Goal: Task Accomplishment & Management: Manage account settings

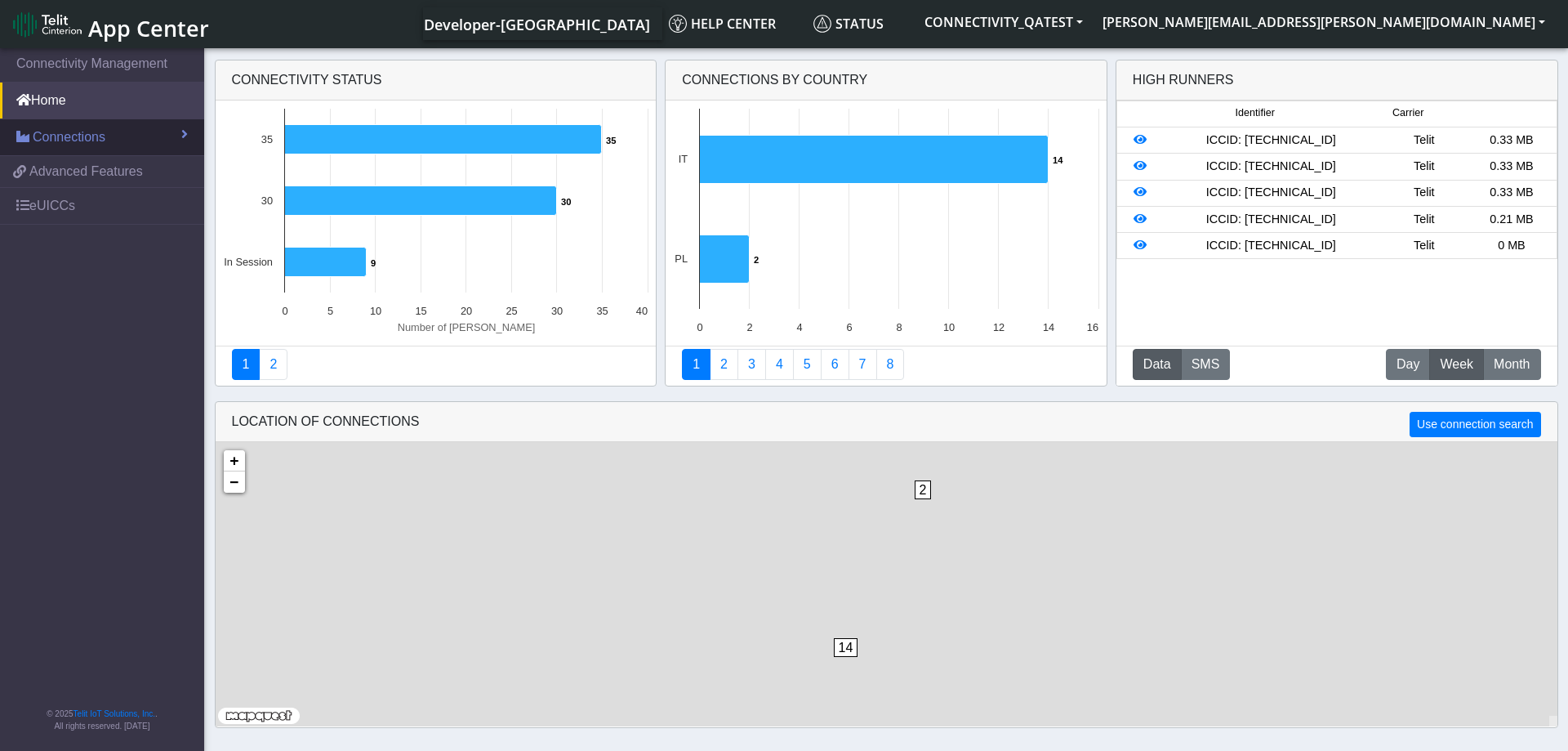
click at [110, 134] on link "Connections" at bounding box center [102, 138] width 204 height 36
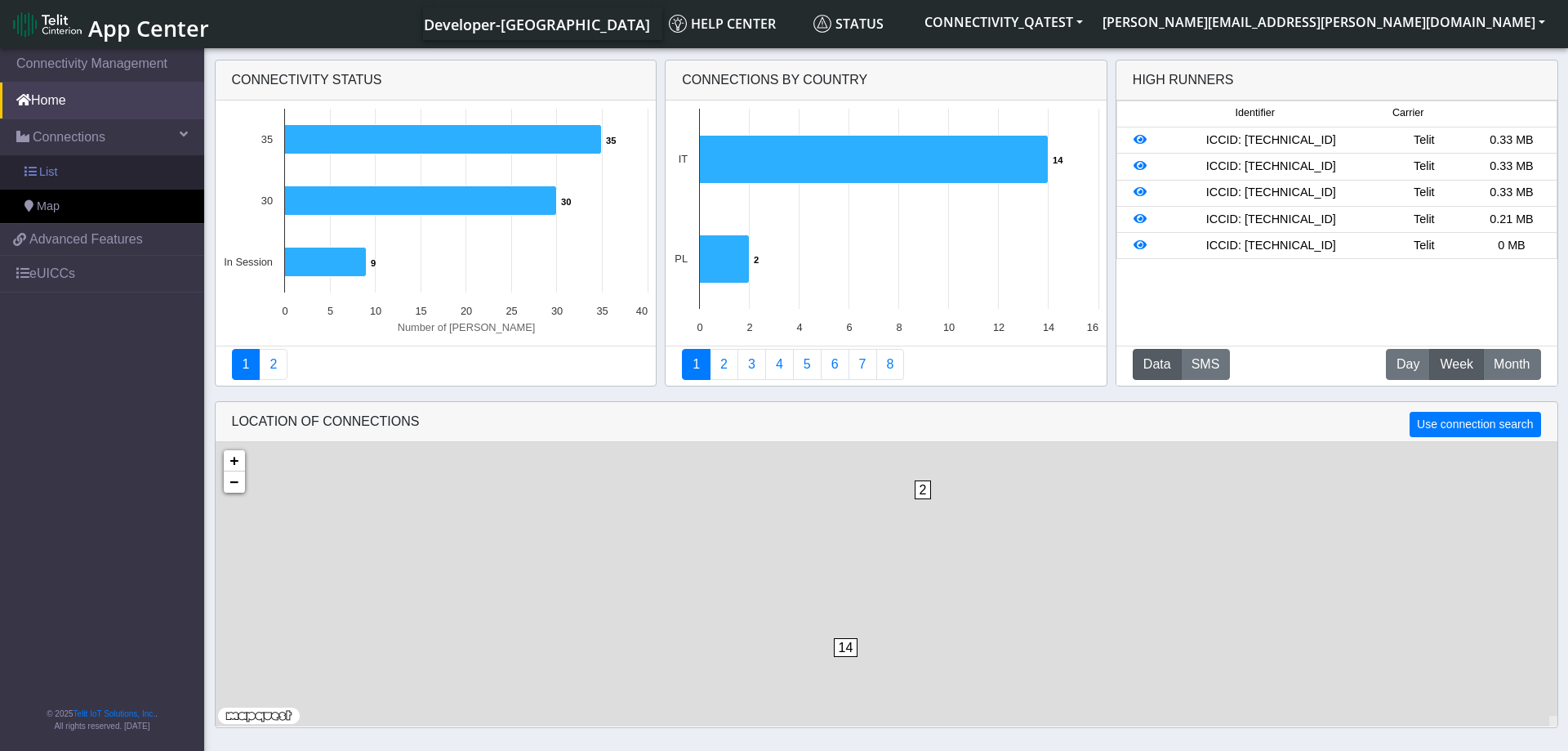
click at [84, 176] on link "List" at bounding box center [102, 172] width 204 height 35
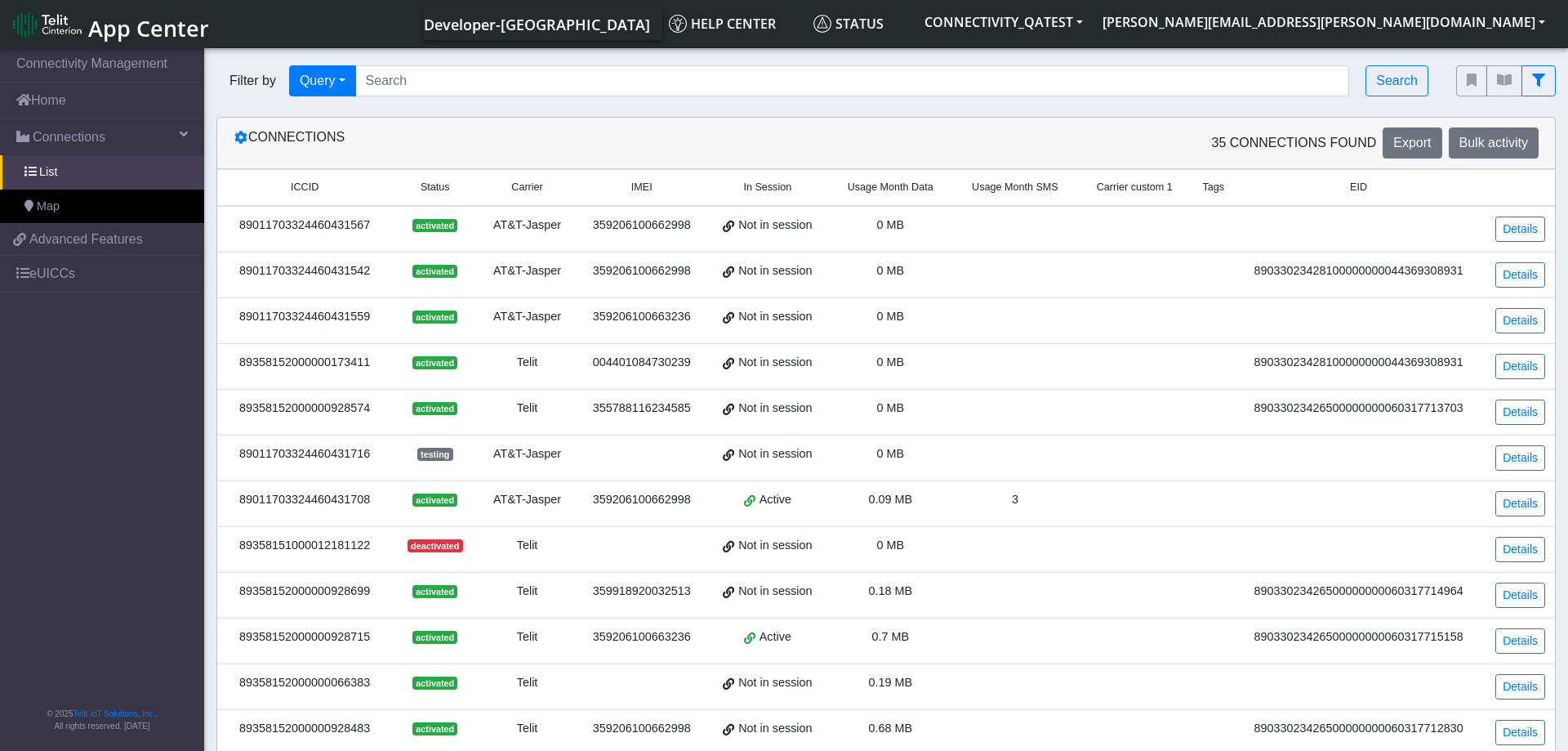
click at [330, 226] on div "89011703324460431567" at bounding box center [305, 226] width 155 height 18
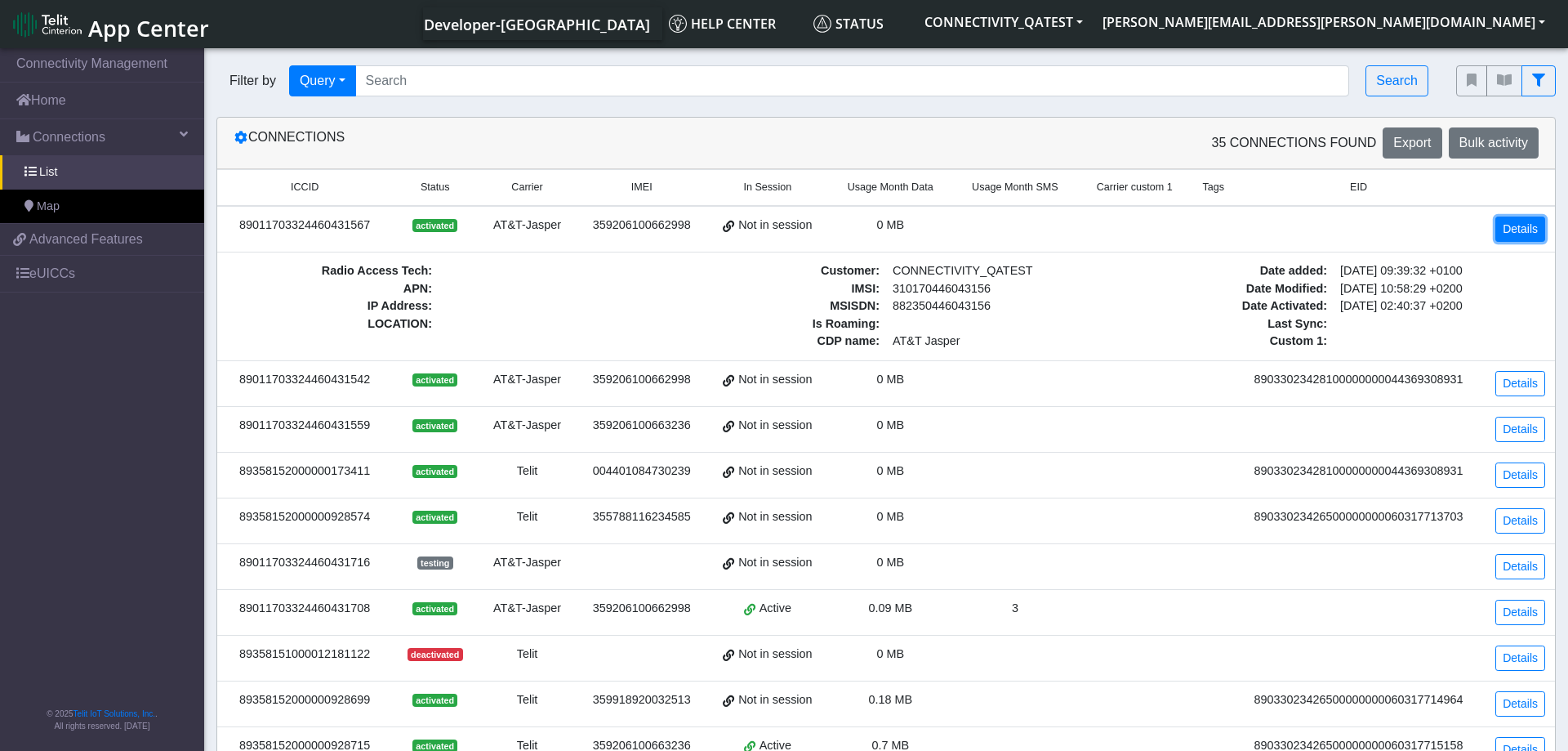
click at [1519, 221] on link "Details" at bounding box center [1521, 230] width 49 height 26
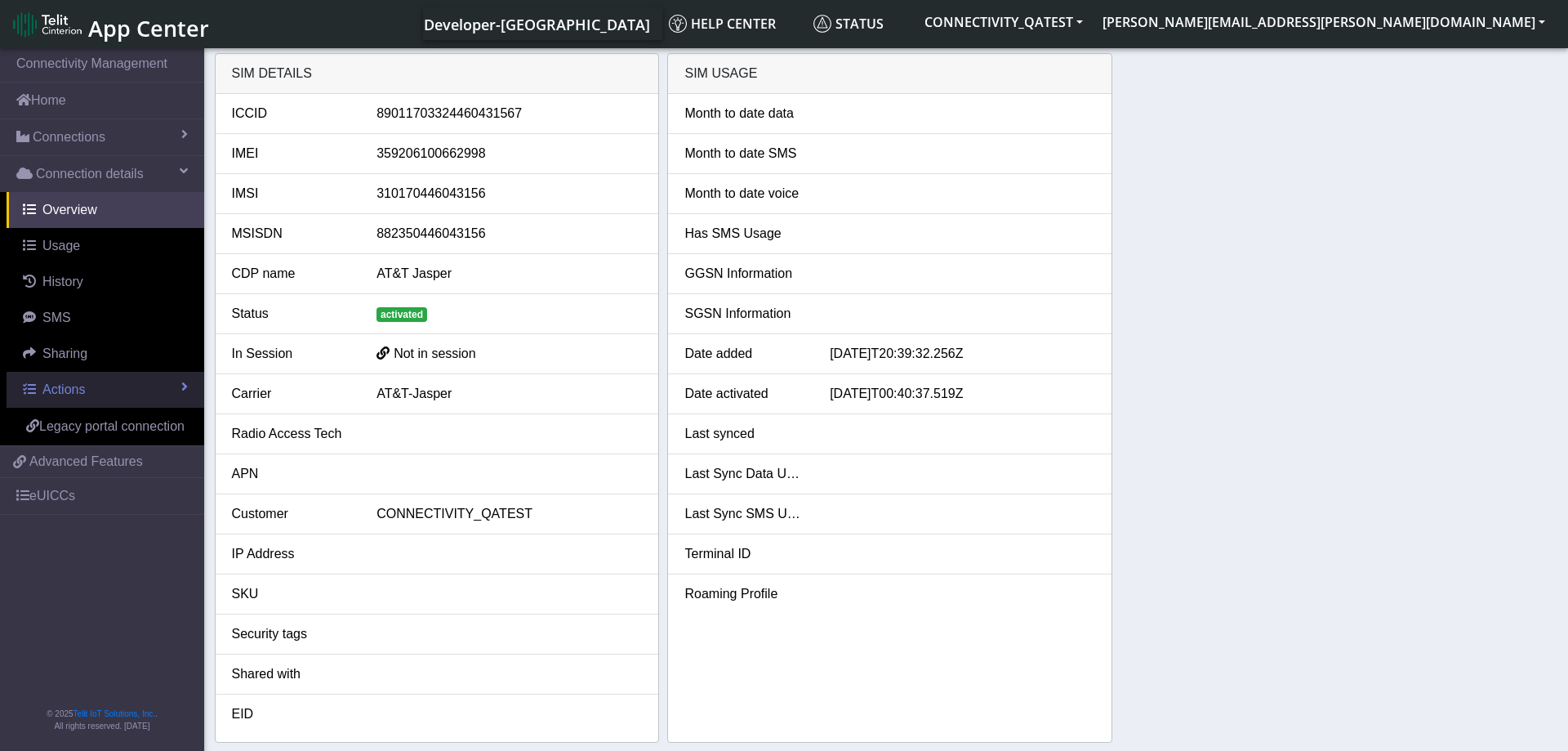
click at [129, 394] on link "Actions" at bounding box center [106, 390] width 198 height 36
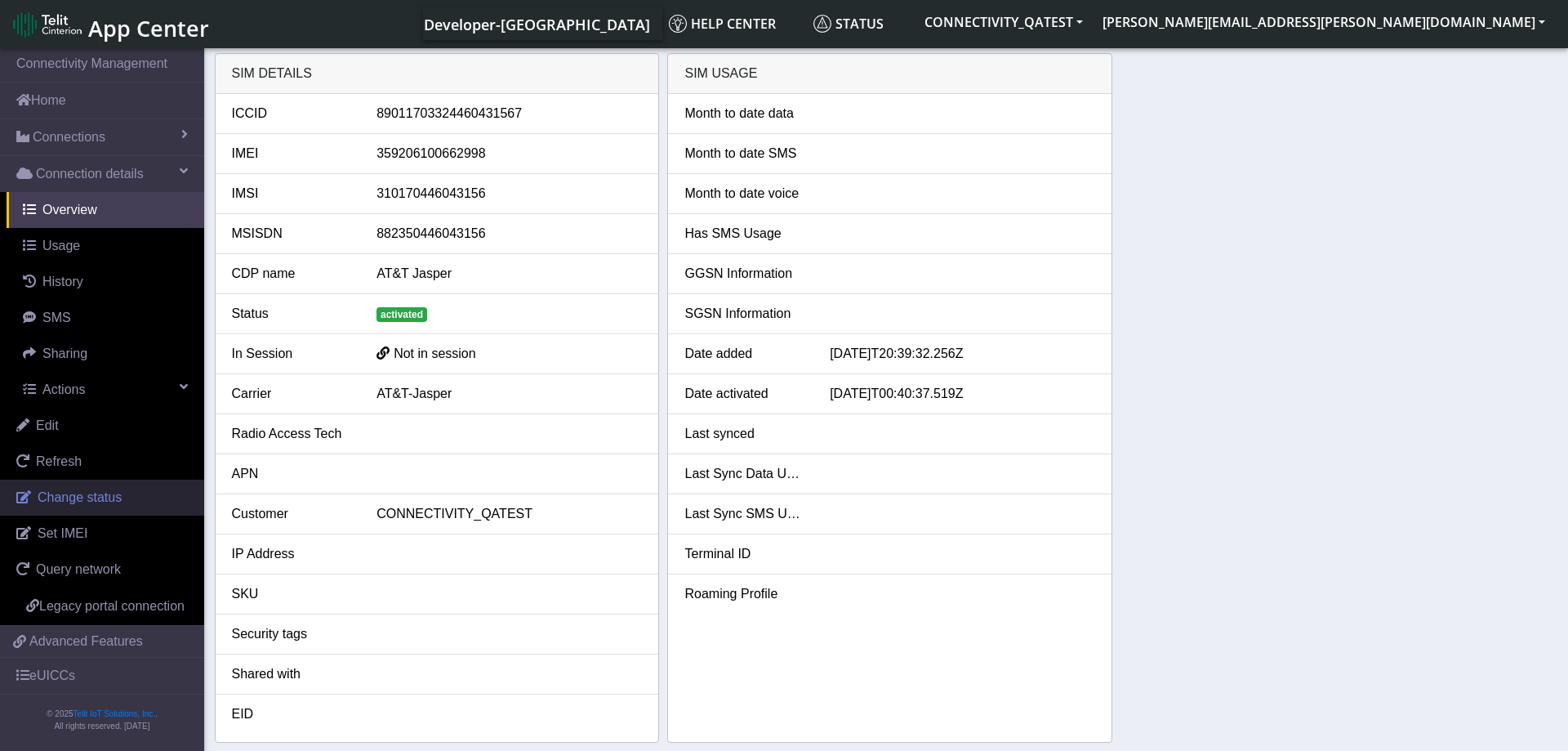
click at [125, 493] on link "Change status" at bounding box center [102, 498] width 204 height 36
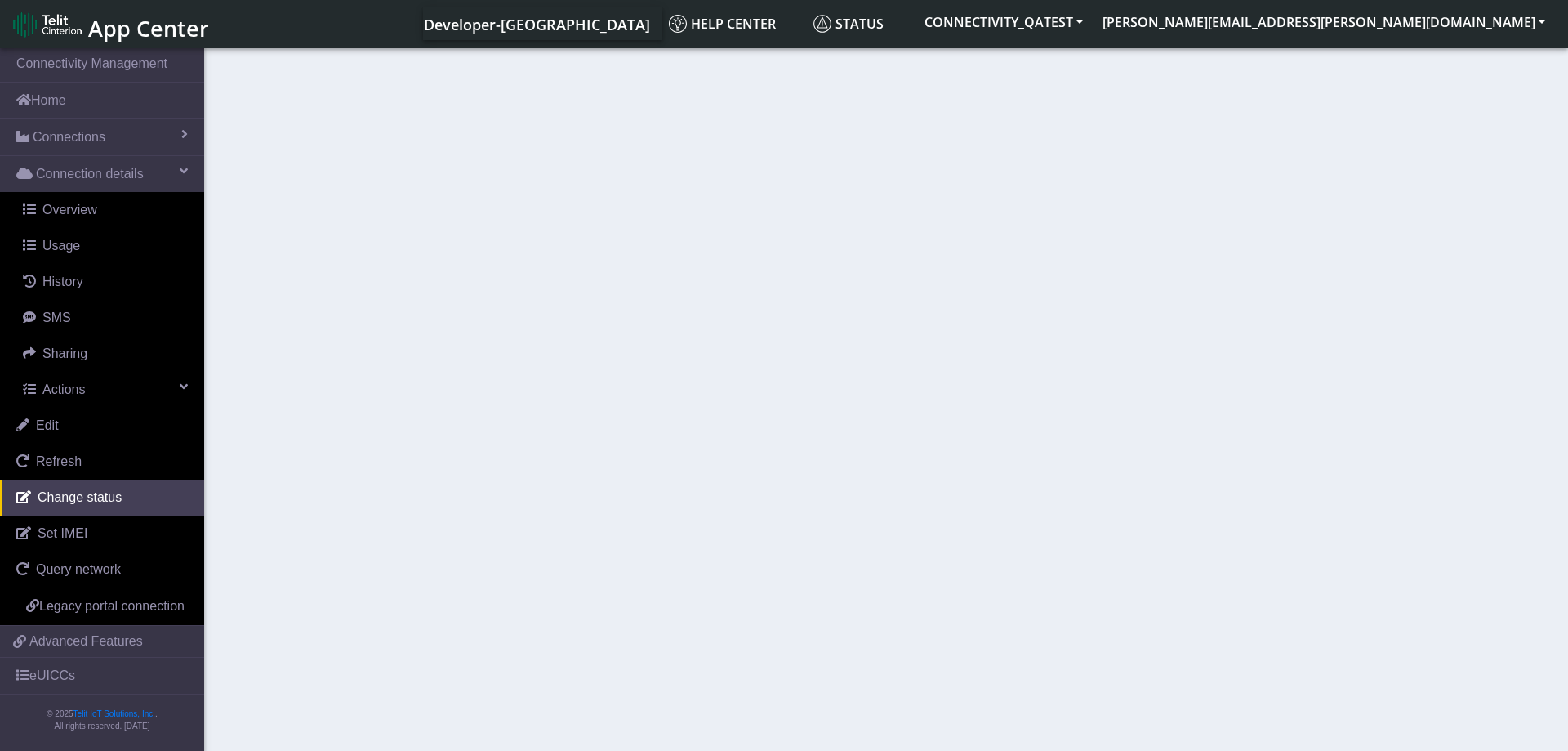
select select "activated"
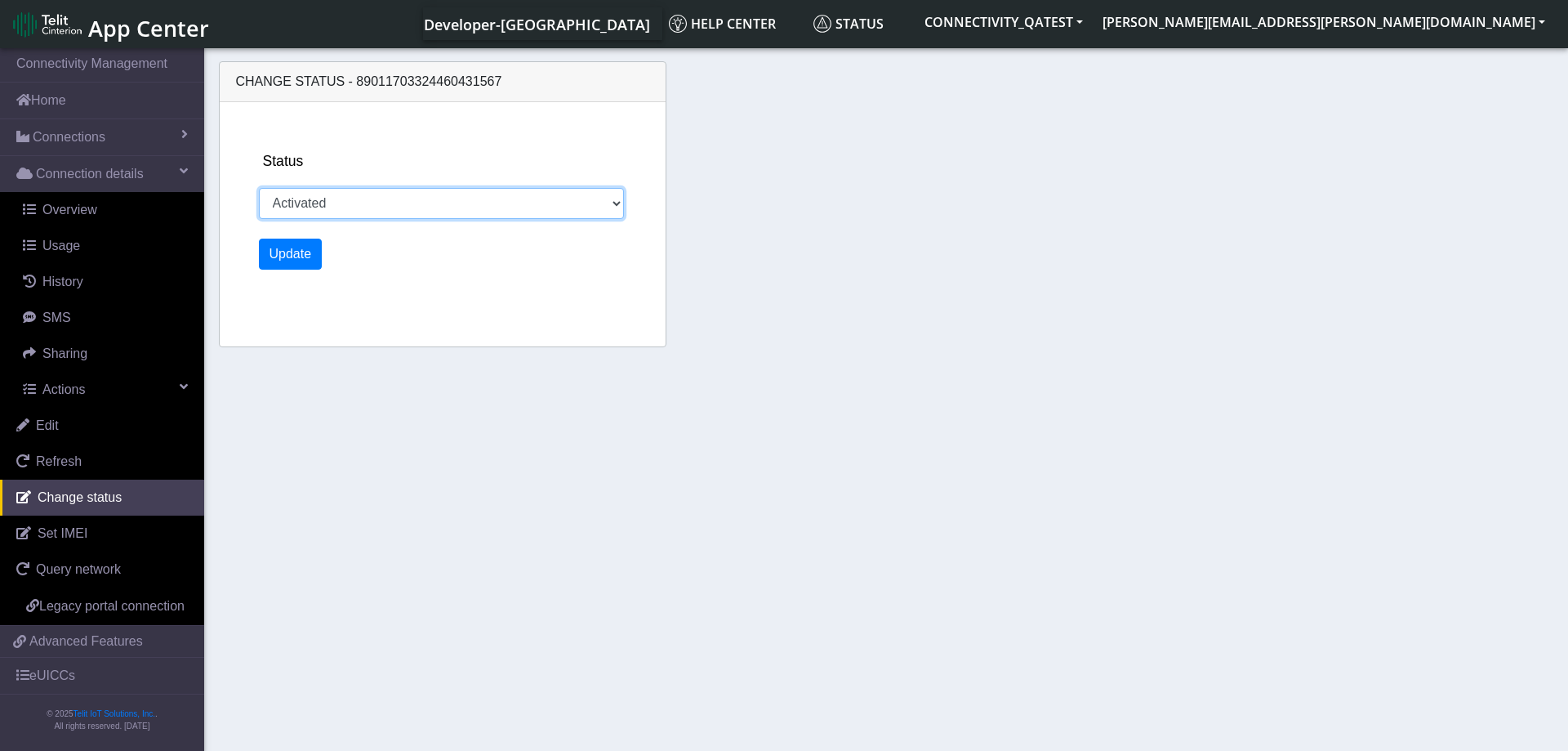
click at [259, 188] on select "Activated Ready Deactivated Inventory Retired" at bounding box center [442, 203] width 366 height 31
click at [377, 503] on section "Connectivity Management Home Connections List Map Connection details Overview U…" at bounding box center [784, 400] width 1568 height 711
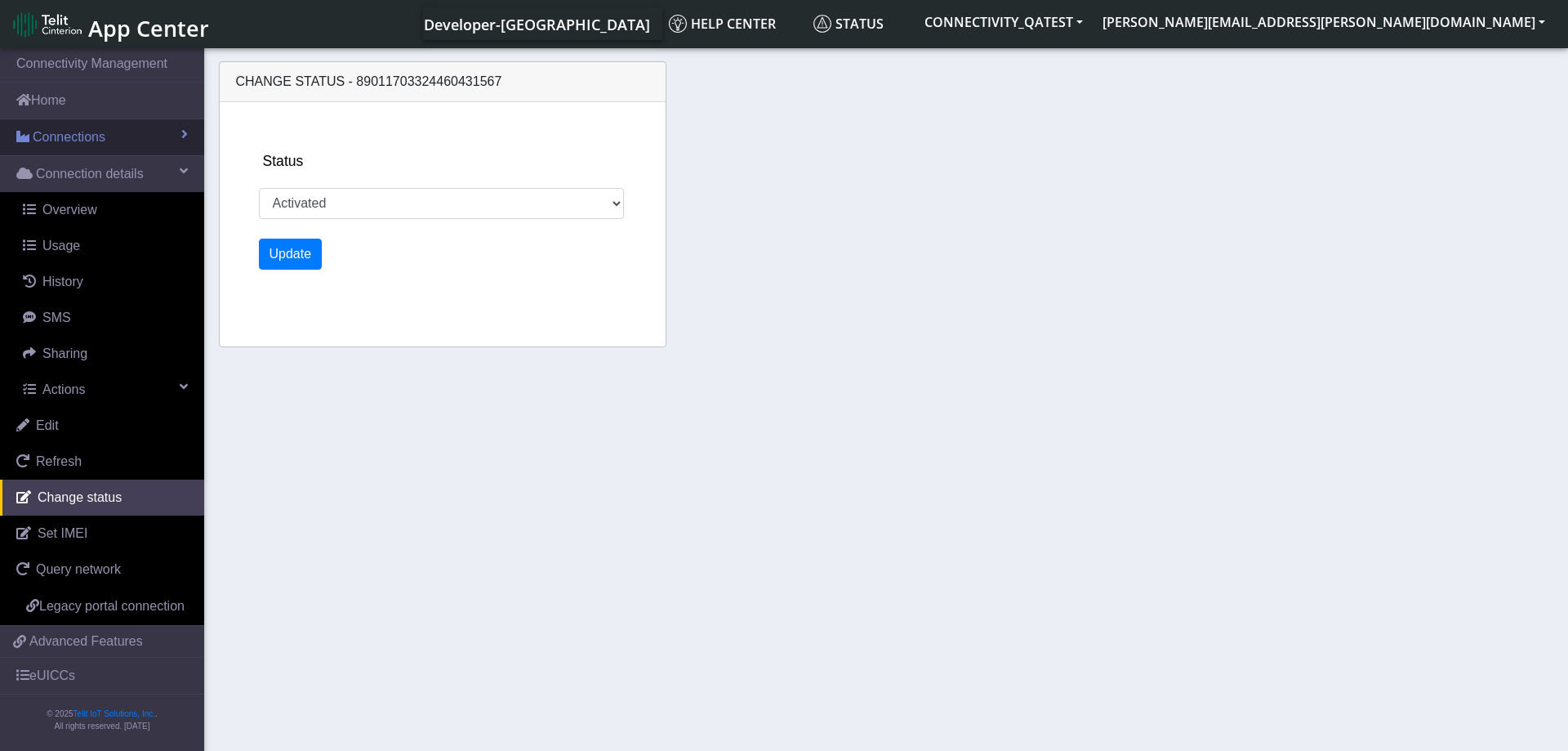
click at [96, 140] on span "Connections" at bounding box center [68, 138] width 72 height 20
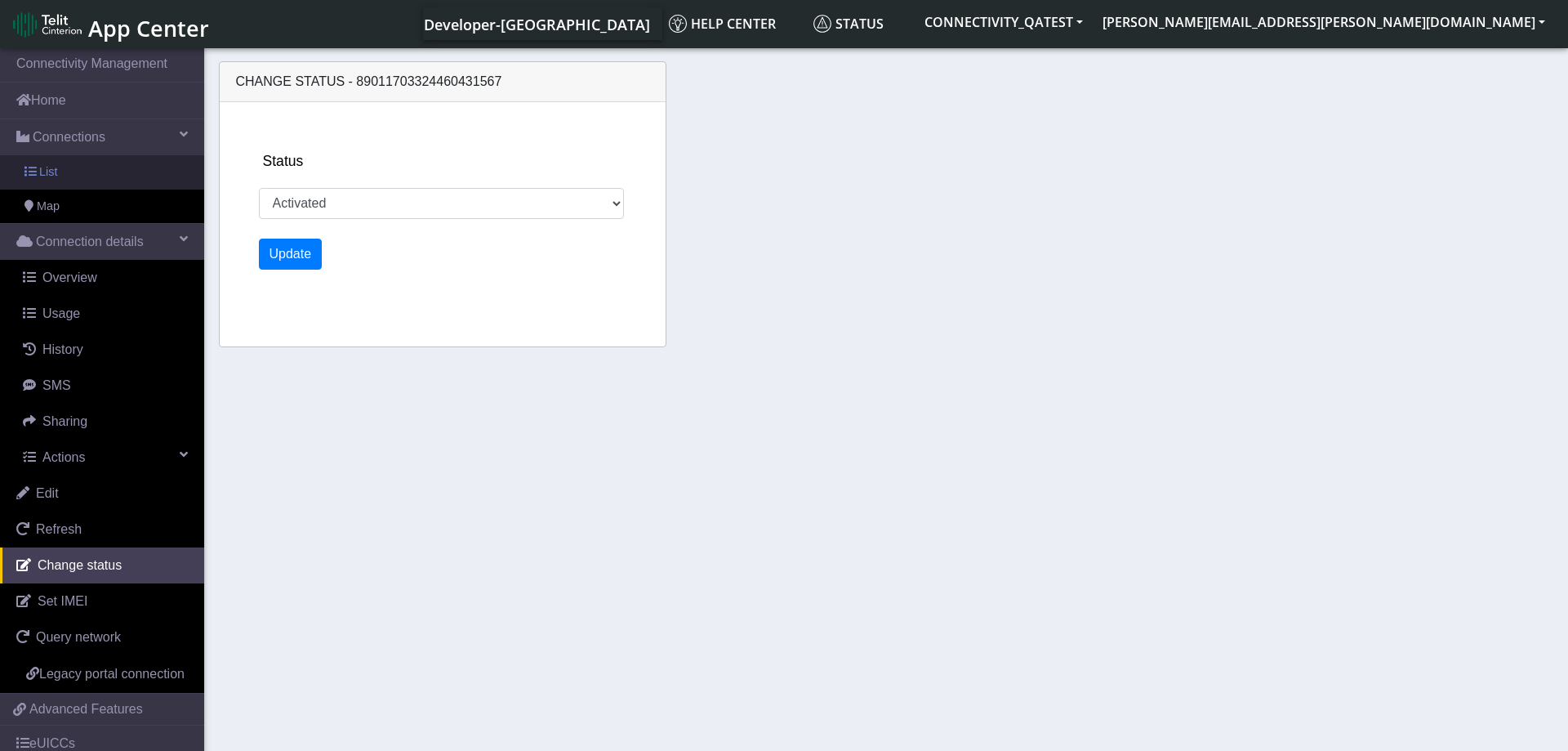
click at [101, 176] on link "List" at bounding box center [102, 172] width 204 height 35
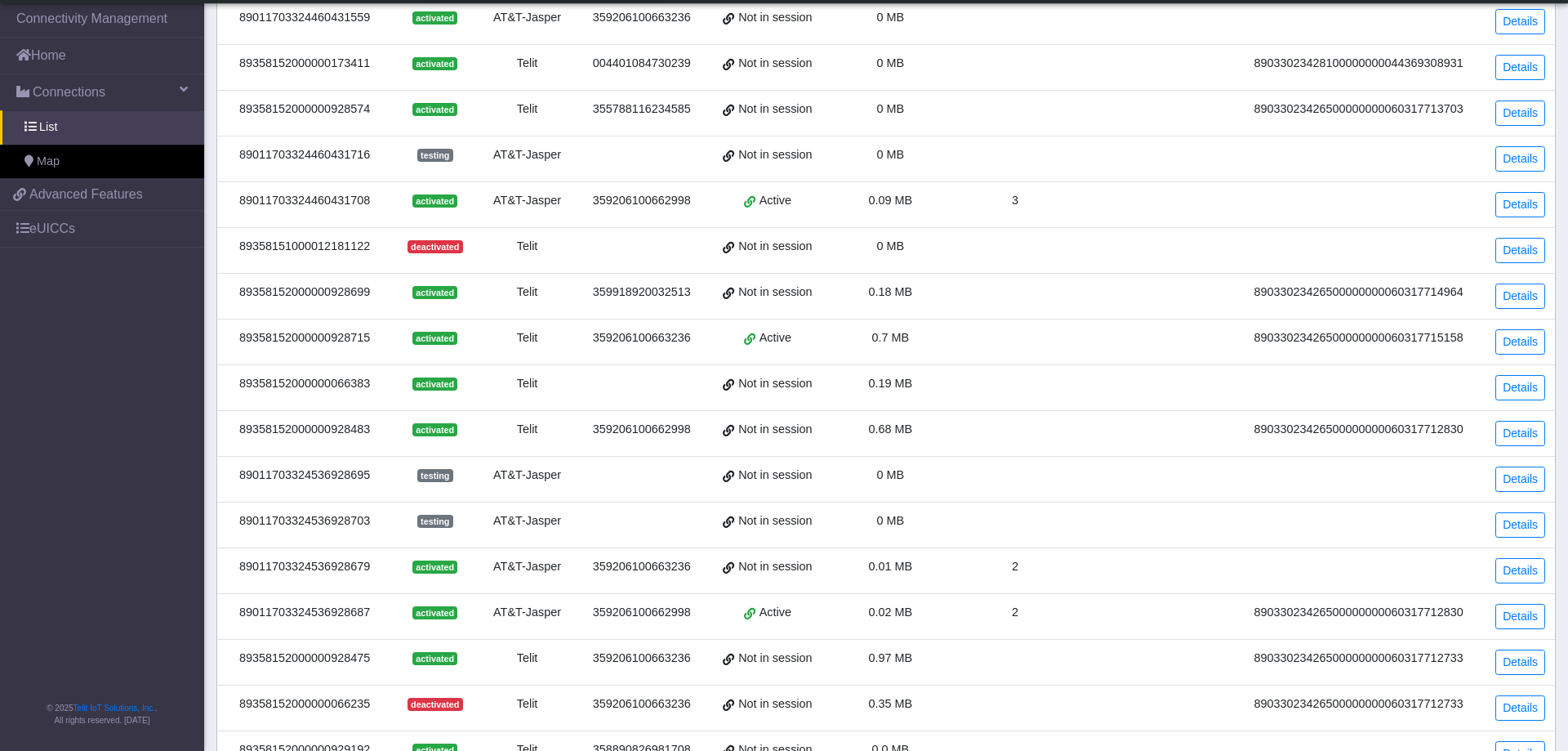
scroll to position [410, 0]
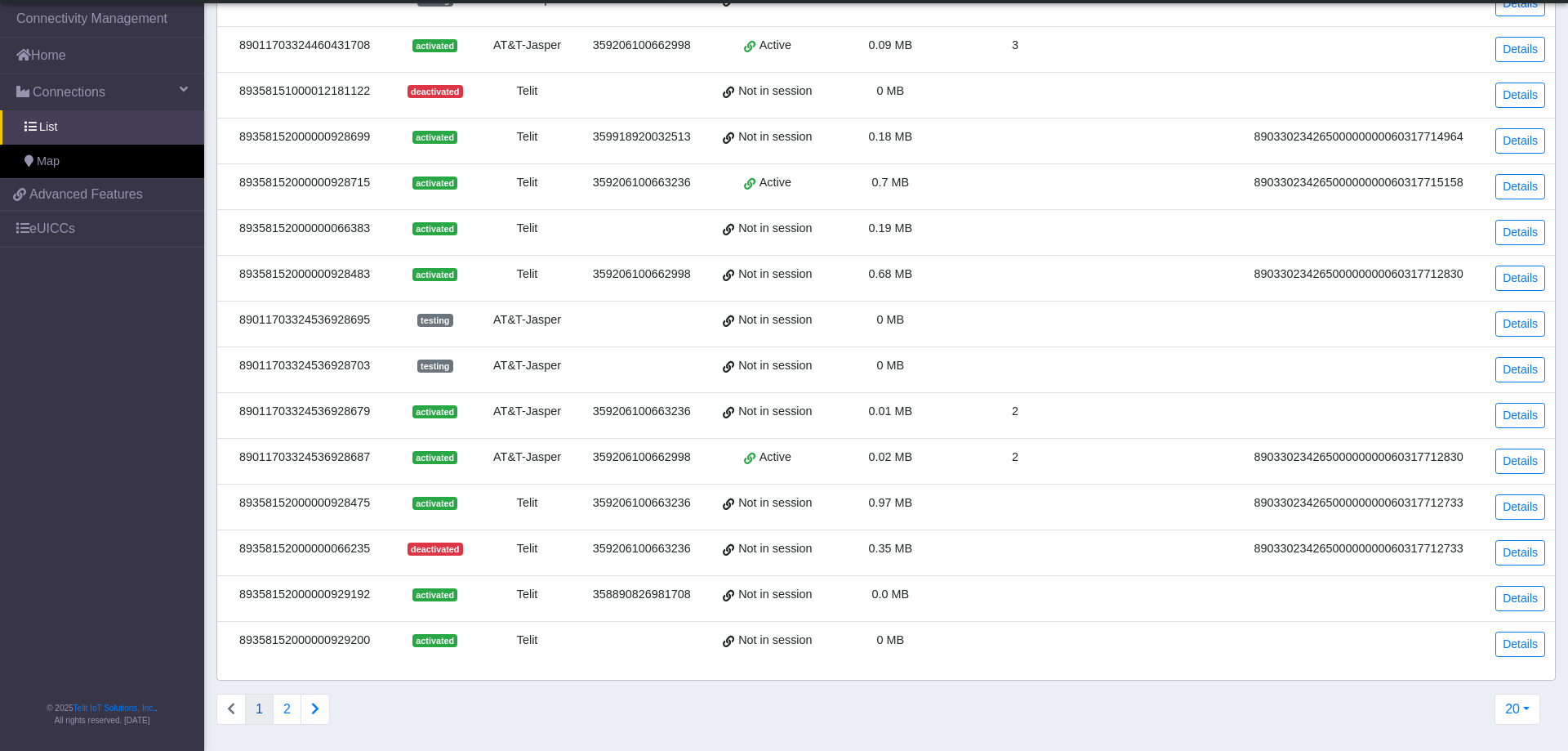
click at [317, 648] on div "89358152000000929200" at bounding box center [305, 640] width 155 height 18
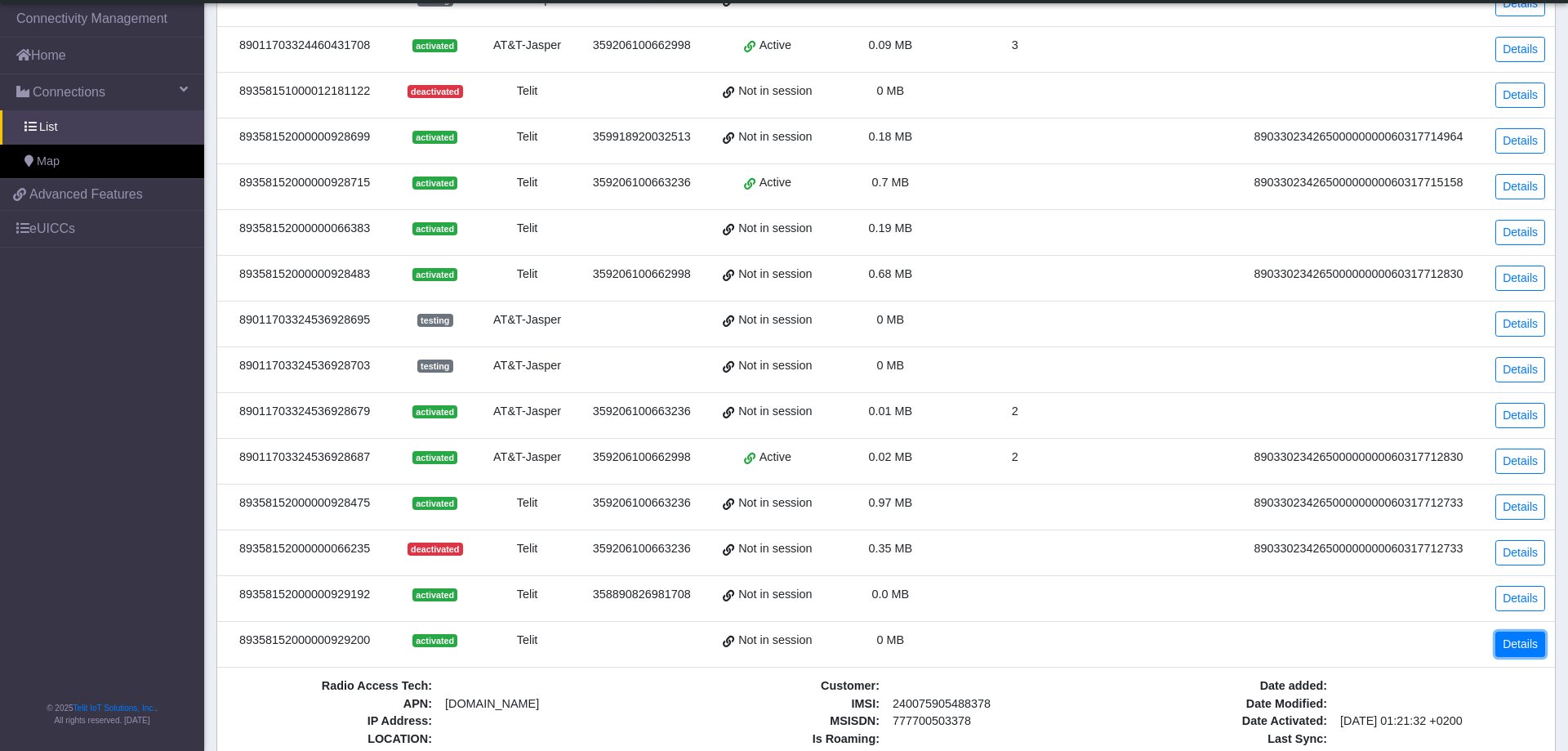
click at [1529, 638] on link "Details" at bounding box center [1521, 644] width 49 height 26
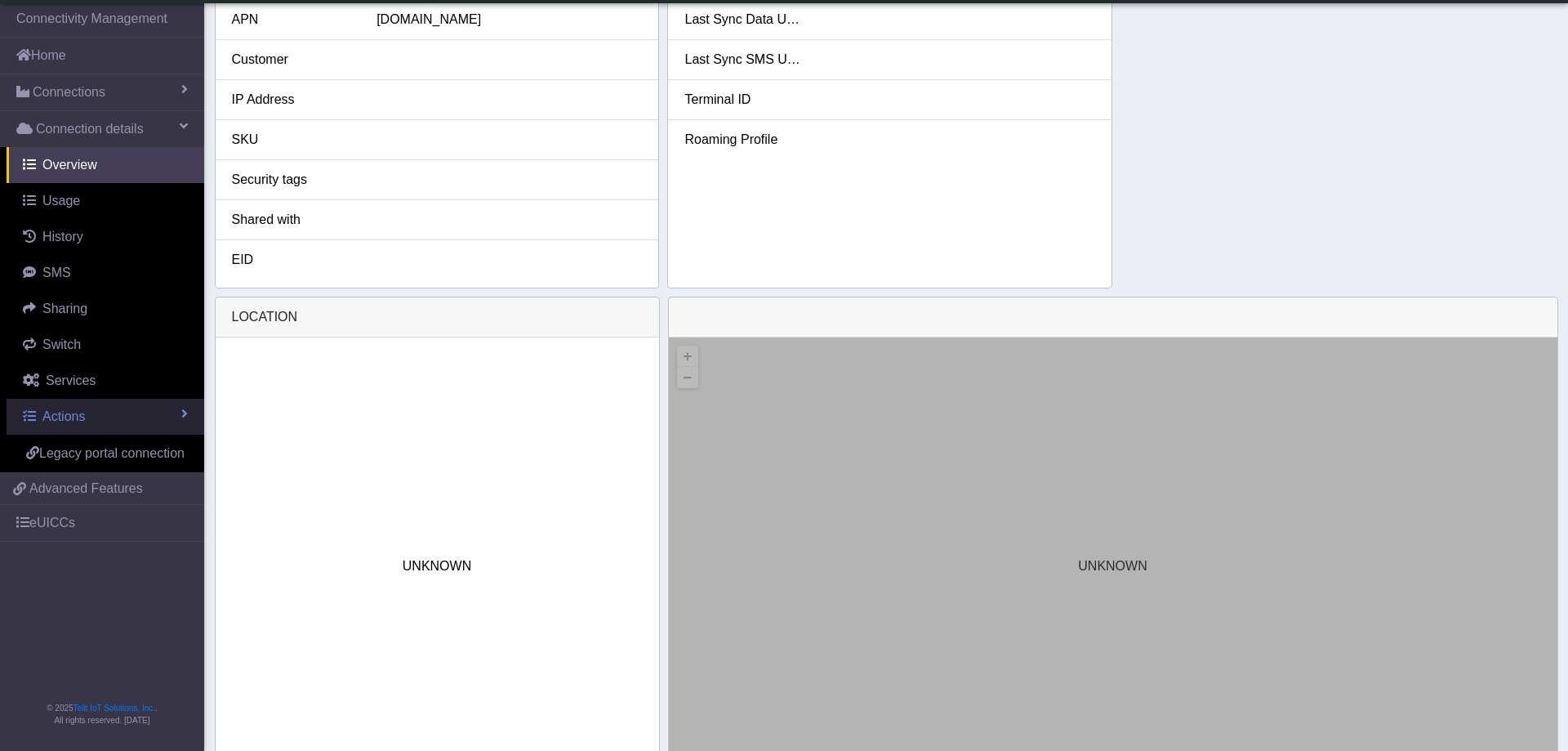
click at [91, 413] on link "Actions" at bounding box center [106, 417] width 198 height 36
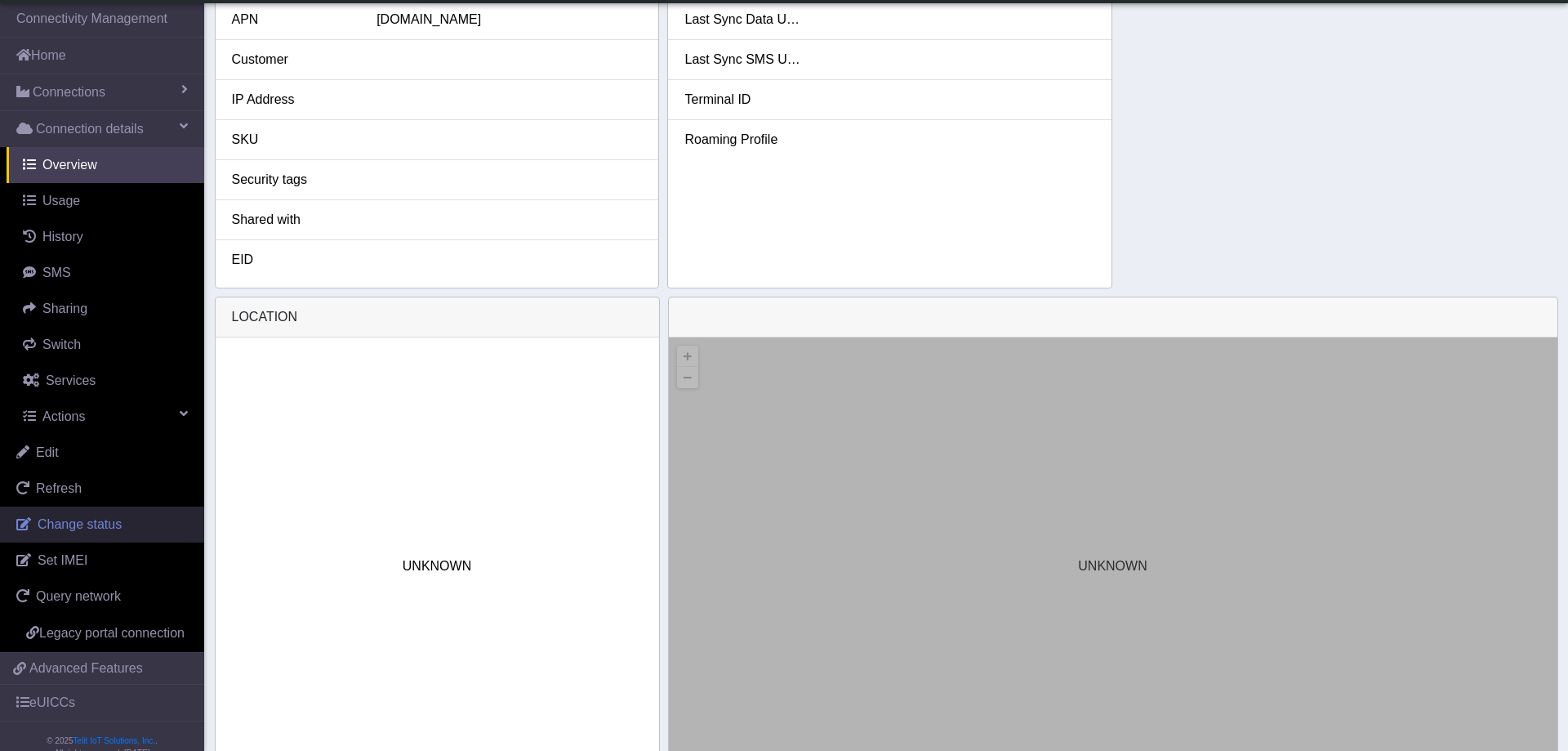
click at [134, 523] on link "Change status" at bounding box center [102, 524] width 204 height 36
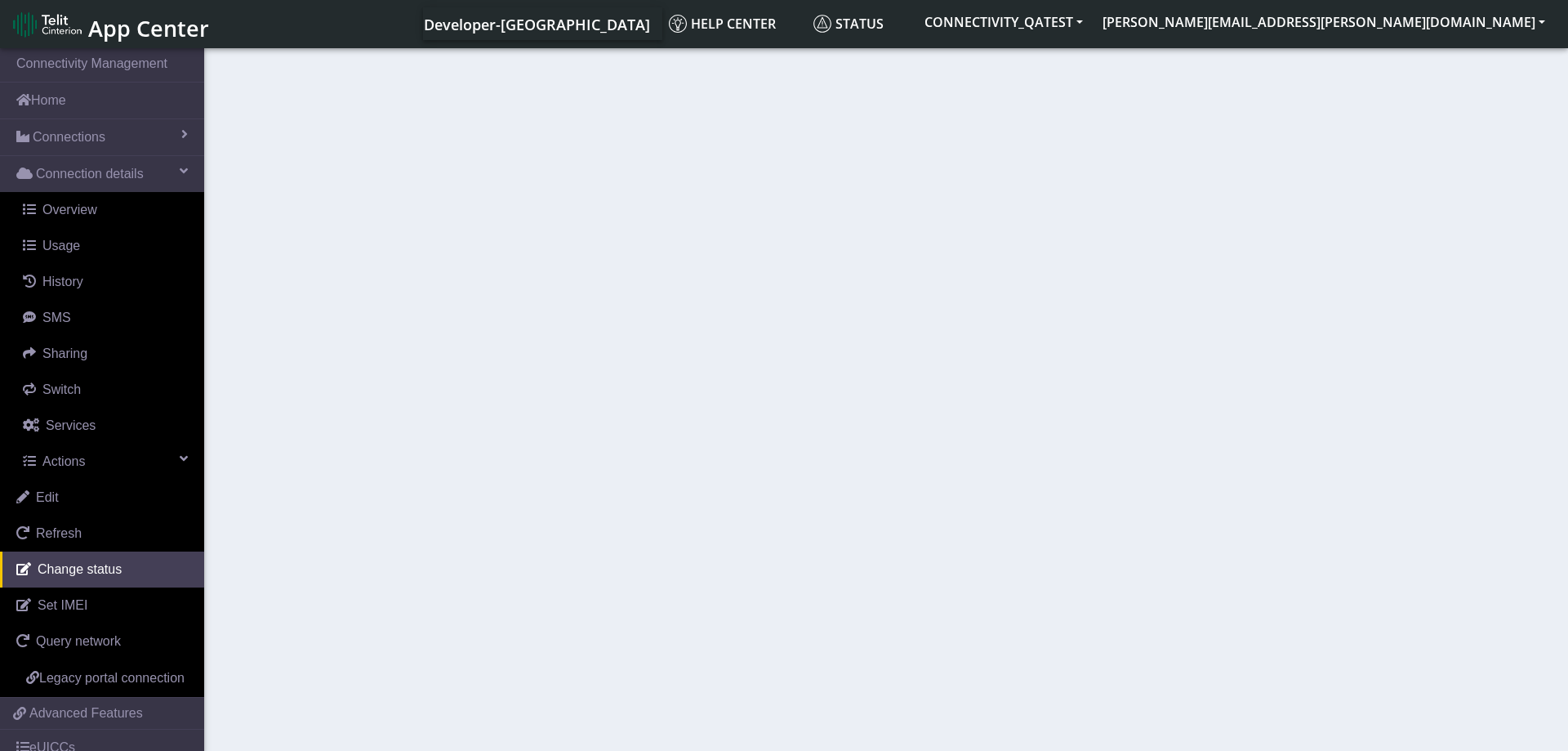
select select "activated"
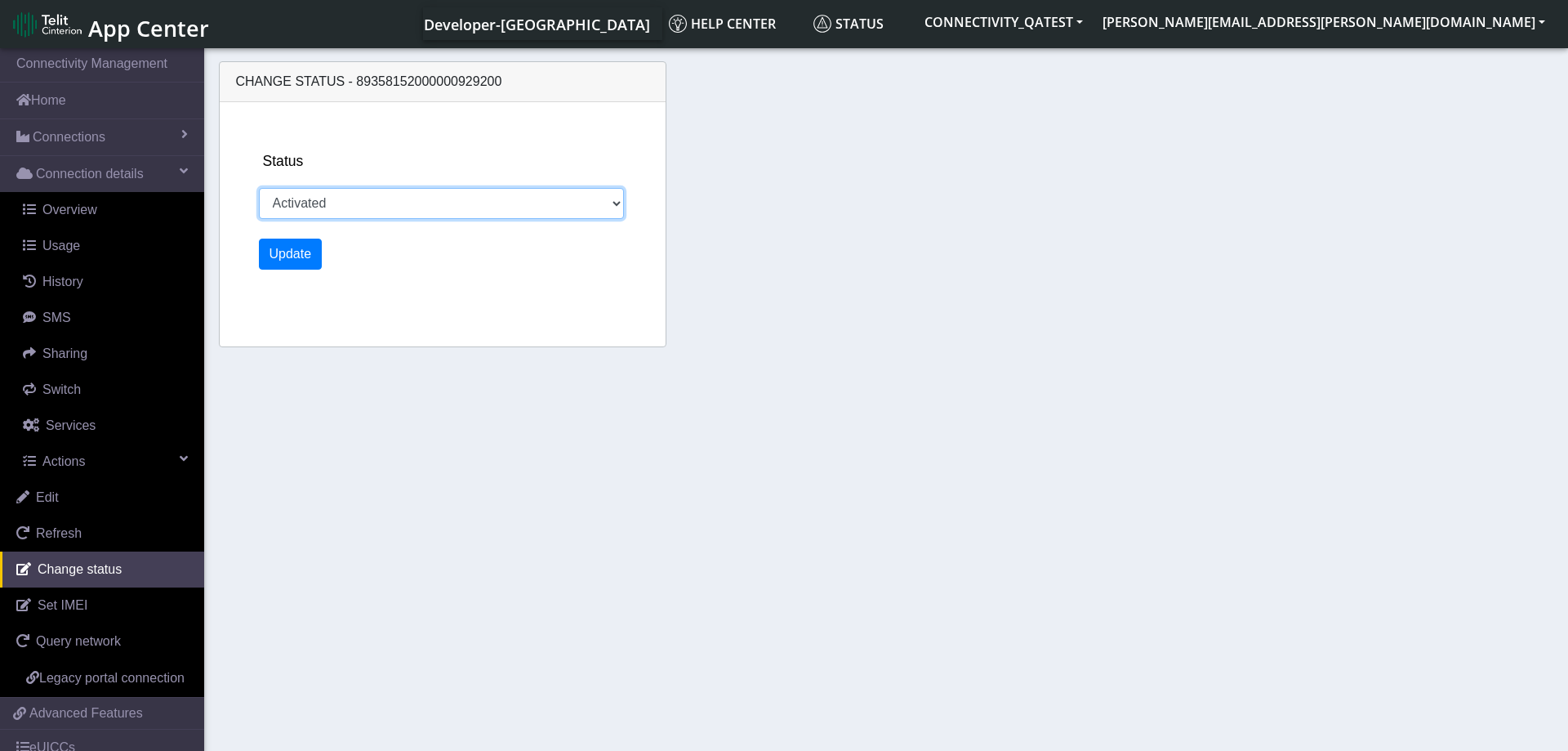
click at [259, 188] on select "Activated Deactivated Blocked" at bounding box center [442, 203] width 366 height 31
click at [808, 270] on div "Change status - 89358152000000929200 Status Activated Deactivated Blocked Update" at bounding box center [886, 207] width 1343 height 307
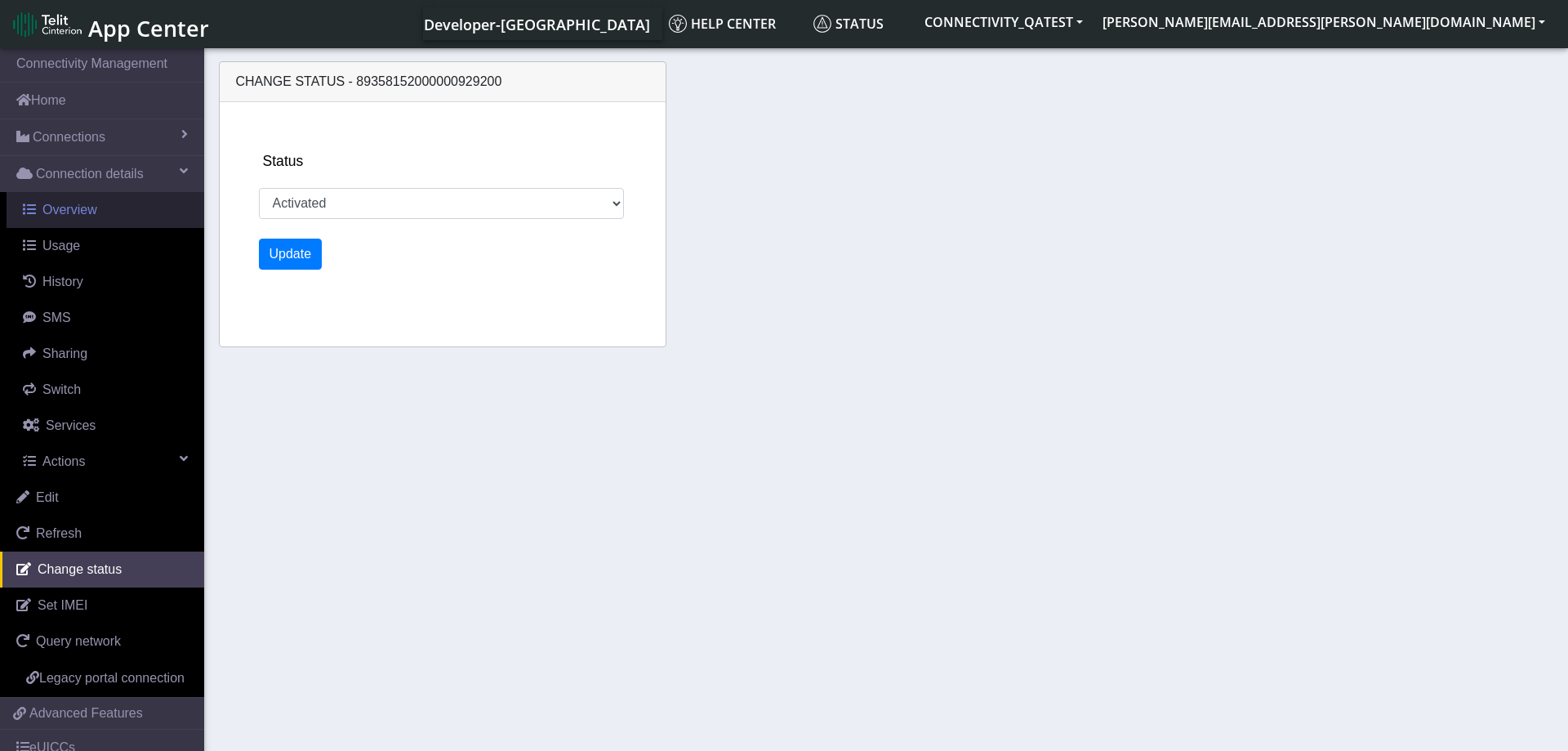
click at [75, 210] on span "Overview" at bounding box center [69, 210] width 54 height 14
